Goal: Check status: Check status

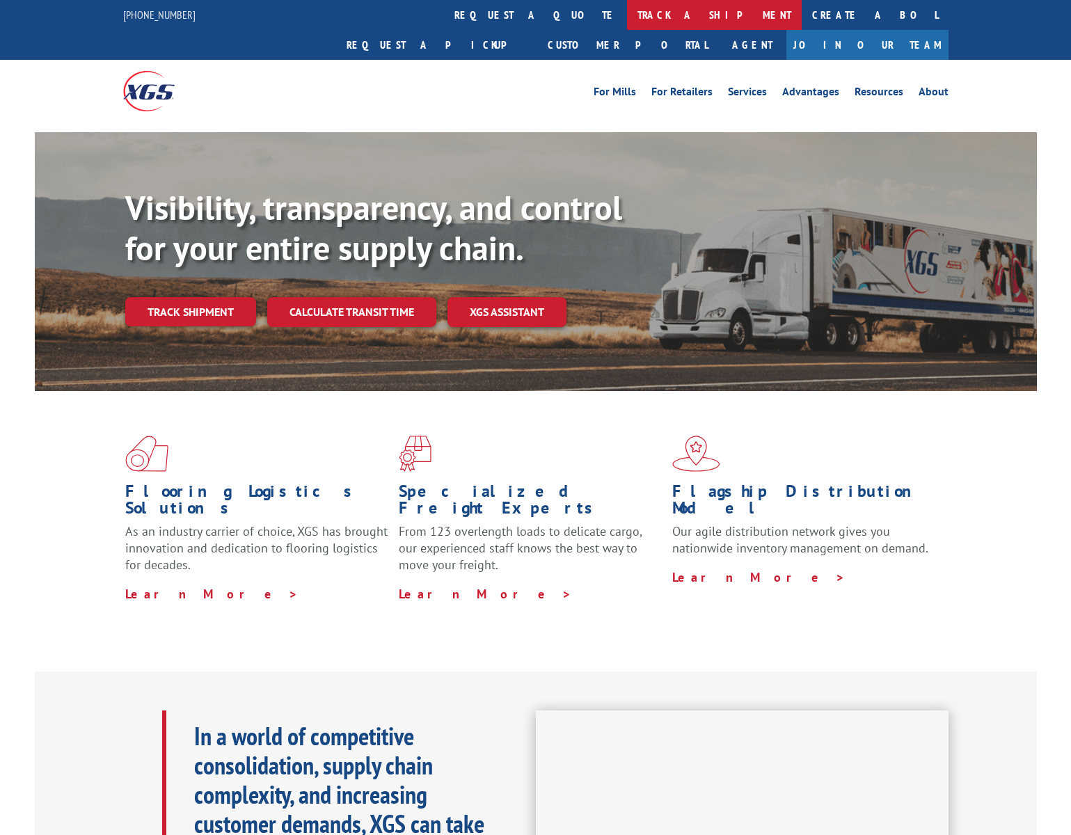
click at [627, 13] on link "track a shipment" at bounding box center [714, 15] width 175 height 30
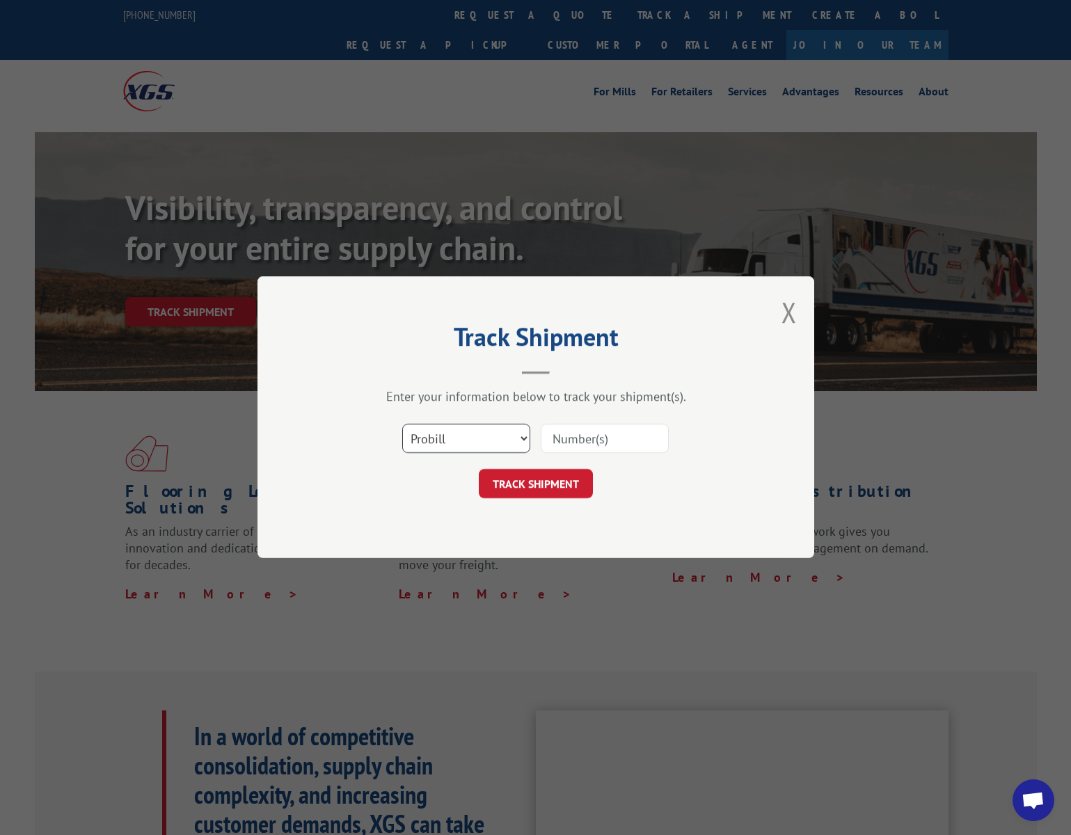
scroll to position [6924, 0]
click at [485, 446] on select "Select category... Probill BOL PO" at bounding box center [466, 439] width 128 height 29
click at [402, 425] on select "Select category... Probill BOL PO" at bounding box center [466, 439] width 128 height 29
click at [592, 441] on input at bounding box center [605, 439] width 128 height 29
paste input "3376195"
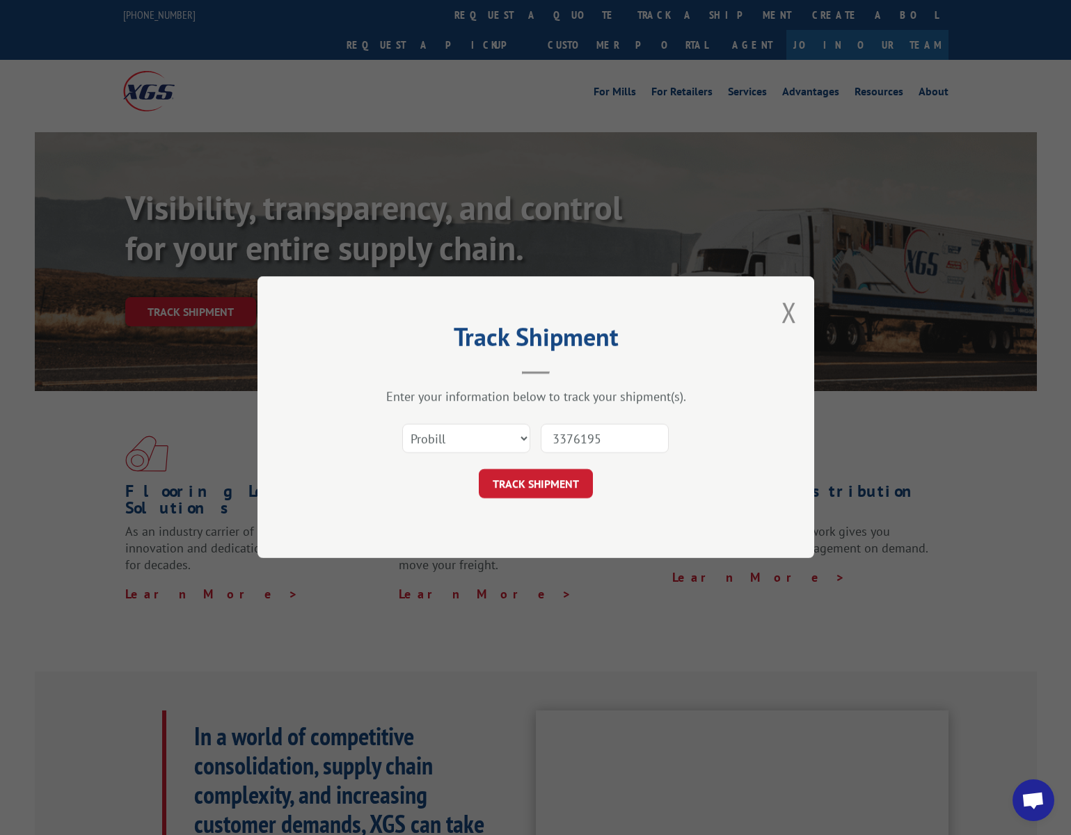
type input "3376195"
click at [466, 445] on select "Select category... Probill BOL PO" at bounding box center [466, 439] width 128 height 29
click at [402, 425] on select "Select category... Probill BOL PO" at bounding box center [466, 439] width 128 height 29
click at [535, 482] on button "TRACK SHIPMENT" at bounding box center [536, 484] width 114 height 29
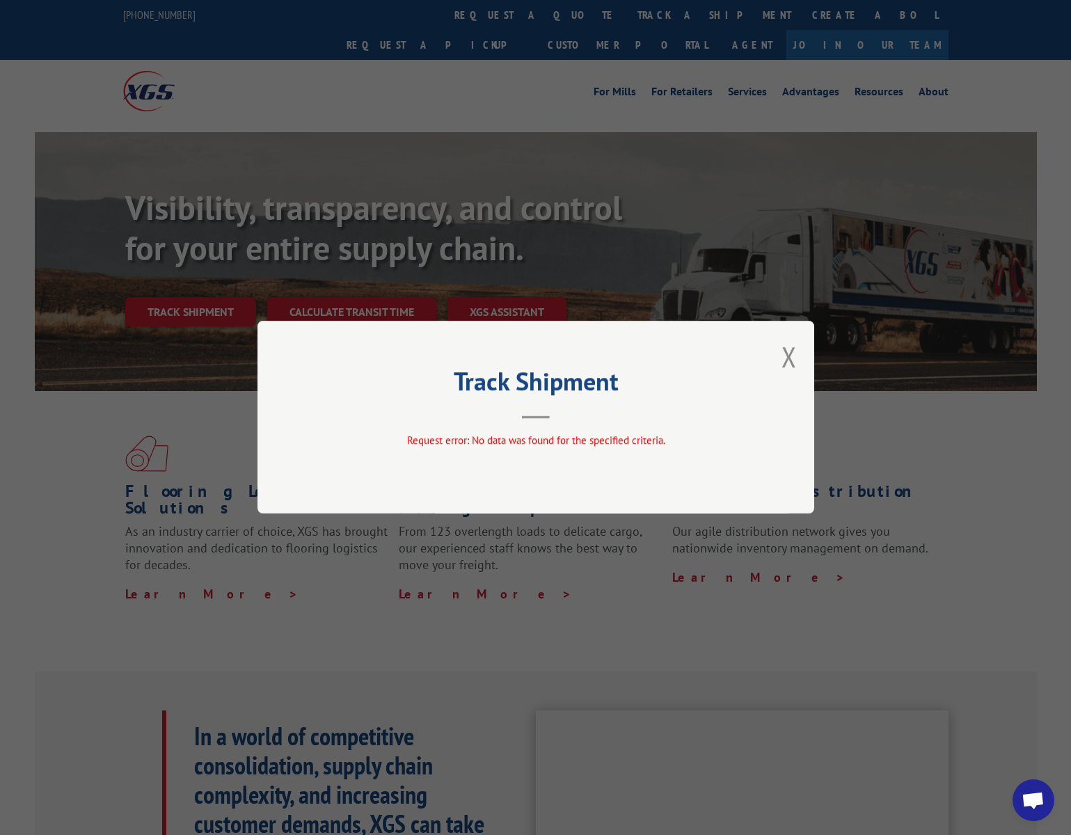
click at [797, 354] on div "Track Shipment Request error: No data was found for the specified criteria." at bounding box center [536, 417] width 557 height 193
click at [782, 357] on button "Close modal" at bounding box center [789, 356] width 15 height 37
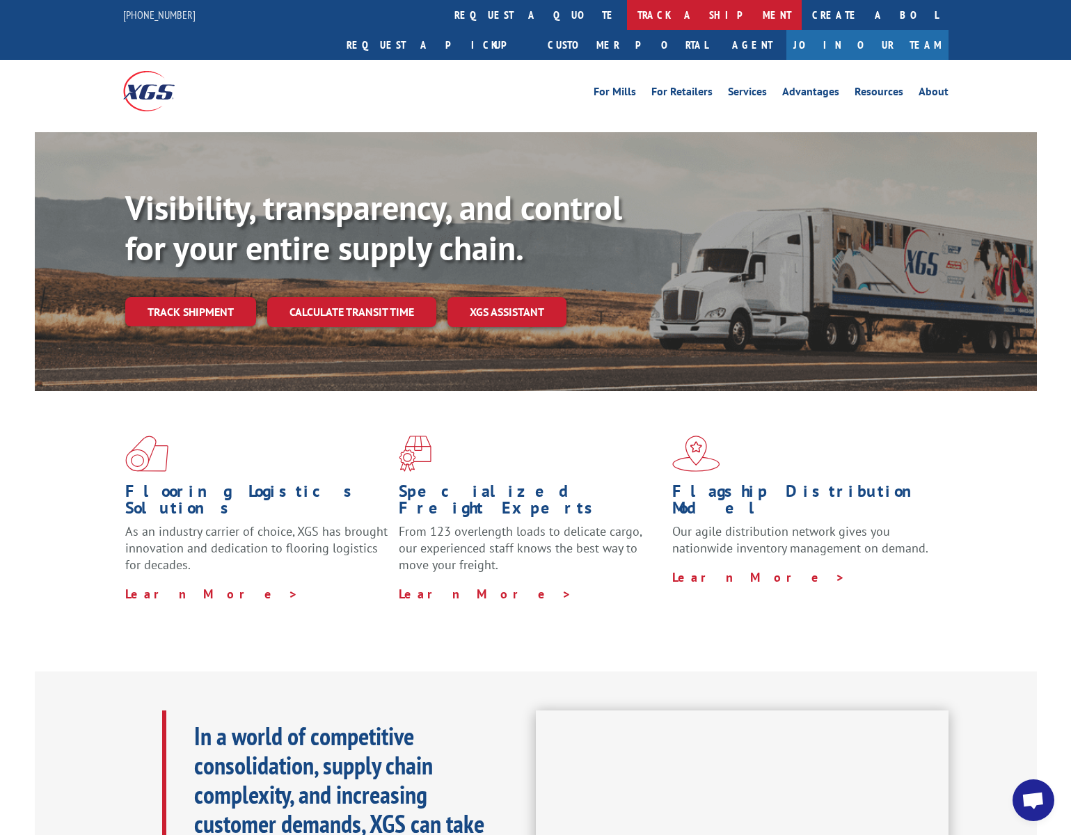
click at [627, 19] on link "track a shipment" at bounding box center [714, 15] width 175 height 30
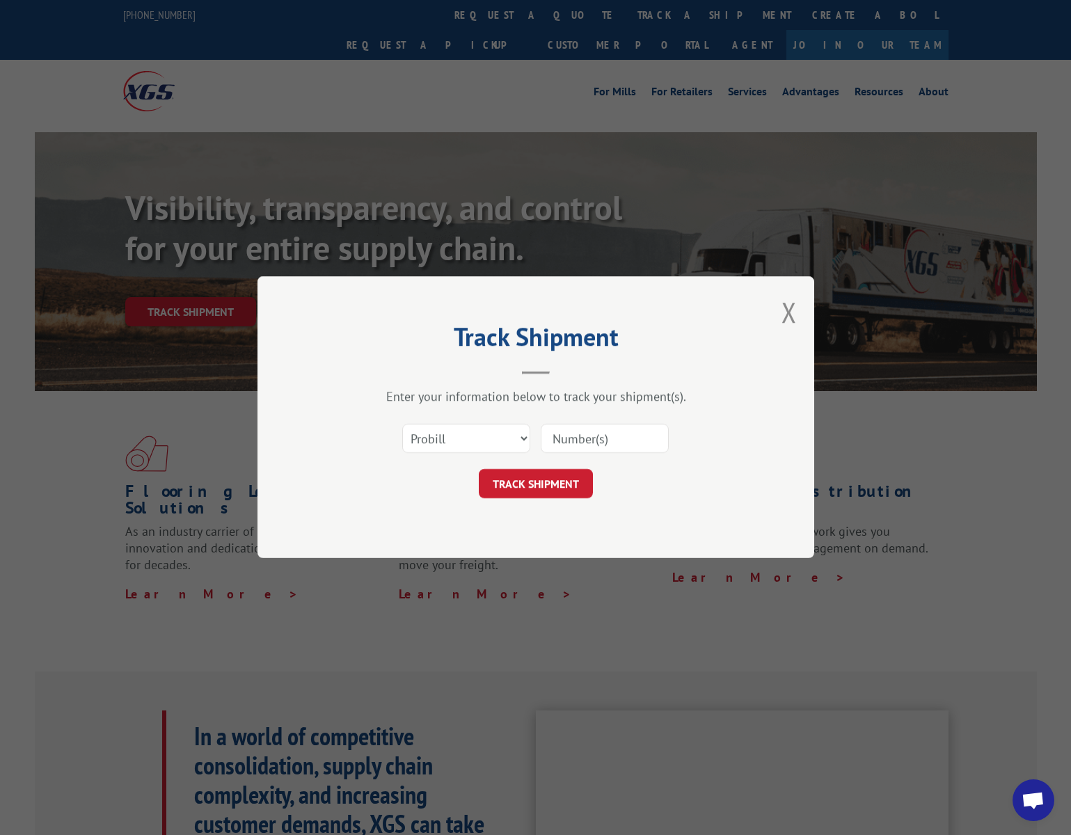
click at [498, 454] on div "Select category... Probill BOL PO" at bounding box center [536, 439] width 418 height 46
click at [501, 439] on select "Select category... Probill BOL PO" at bounding box center [466, 439] width 128 height 29
select select "bol"
click at [402, 425] on select "Select category... Probill BOL PO" at bounding box center [466, 439] width 128 height 29
click at [566, 441] on input at bounding box center [605, 439] width 128 height 29
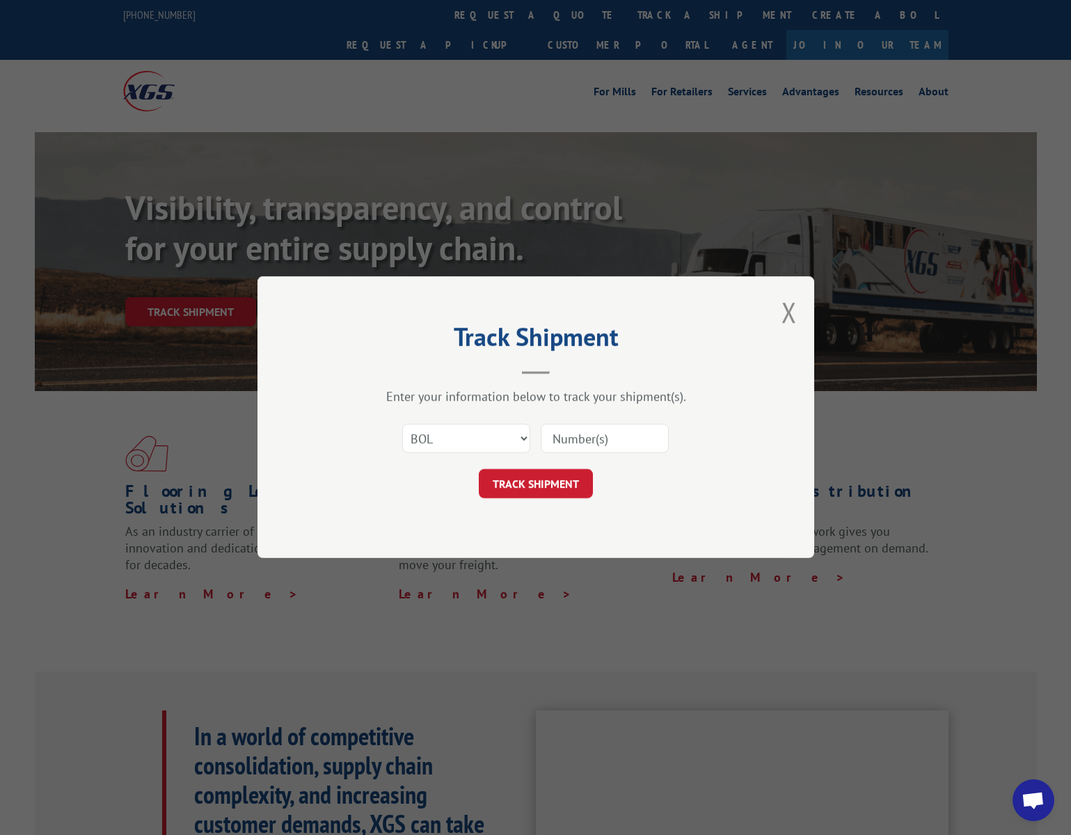
paste input "3376195"
type input "3376195"
click at [560, 497] on button "TRACK SHIPMENT" at bounding box center [536, 484] width 114 height 29
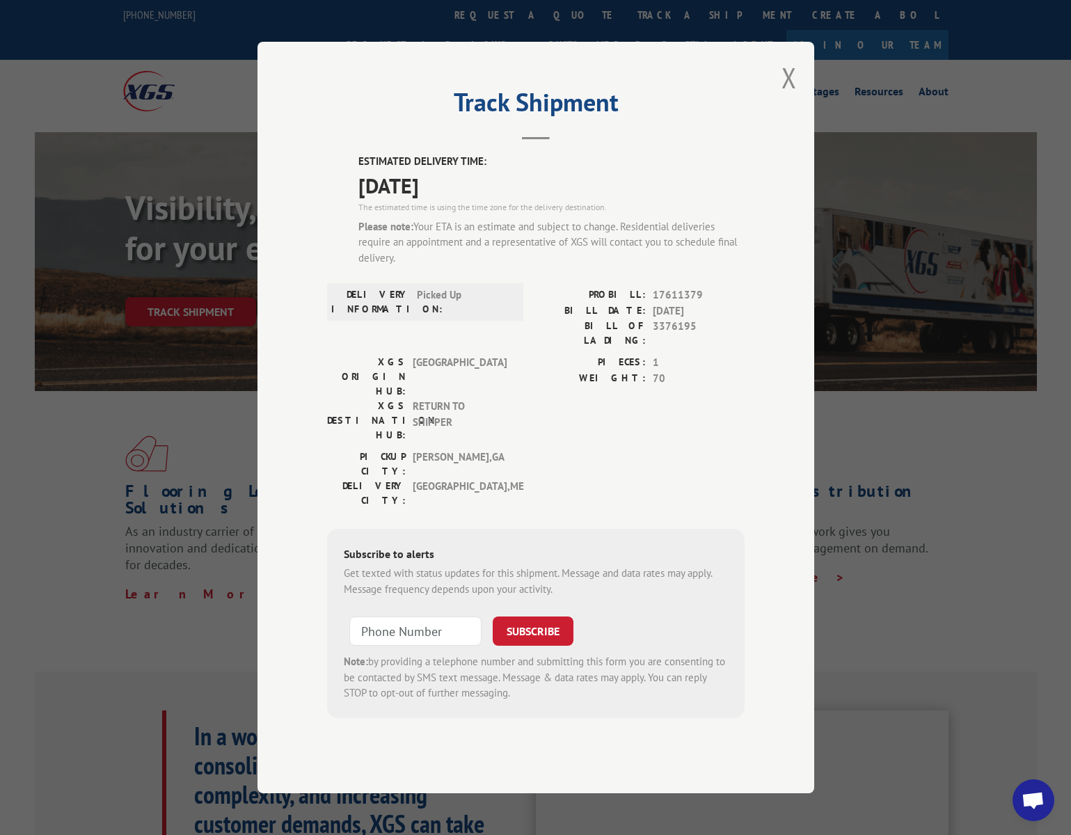
click at [672, 348] on span "3376195" at bounding box center [699, 333] width 92 height 29
copy span "3376195"
drag, startPoint x: 783, startPoint y: 106, endPoint x: 789, endPoint y: 103, distance: 7.2
click at [784, 96] on button "Close modal" at bounding box center [789, 77] width 15 height 37
